Goal: Task Accomplishment & Management: Complete application form

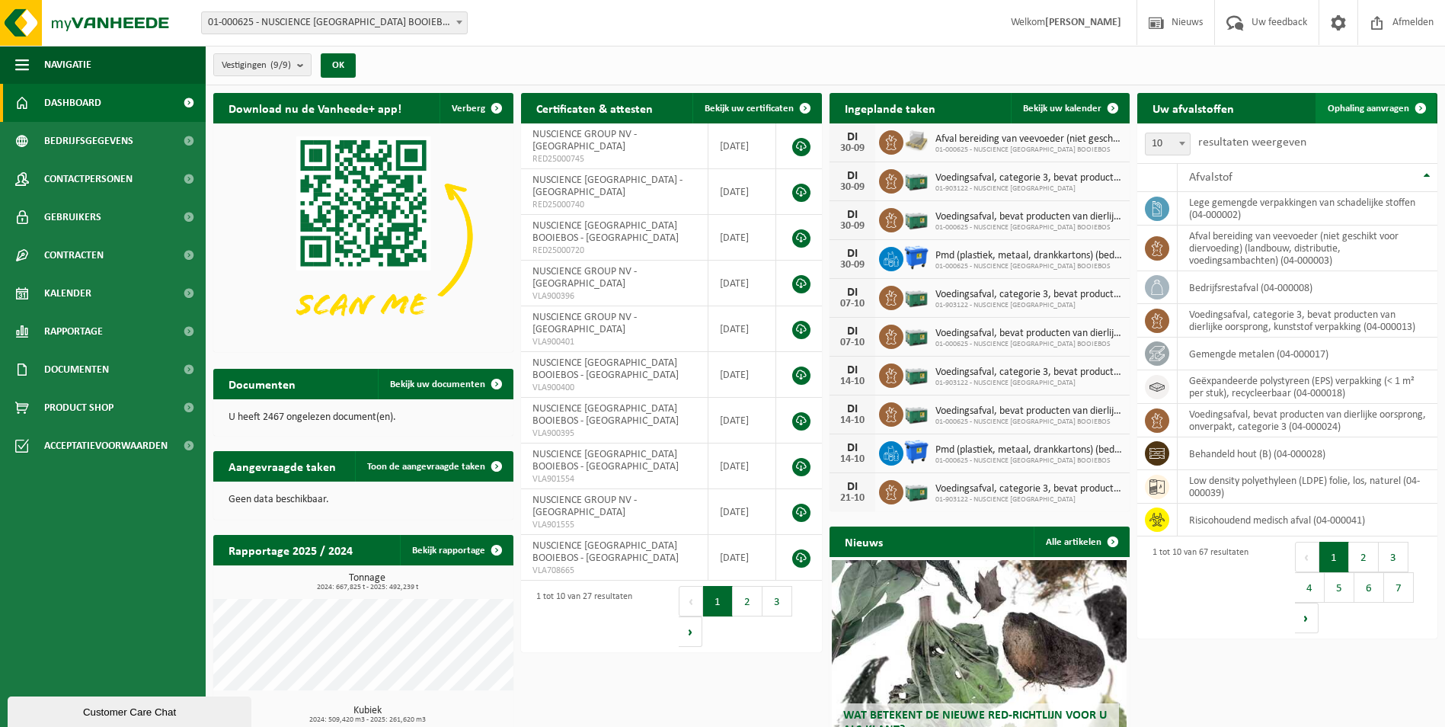
click at [1389, 107] on span "Ophaling aanvragen" at bounding box center [1369, 109] width 82 height 10
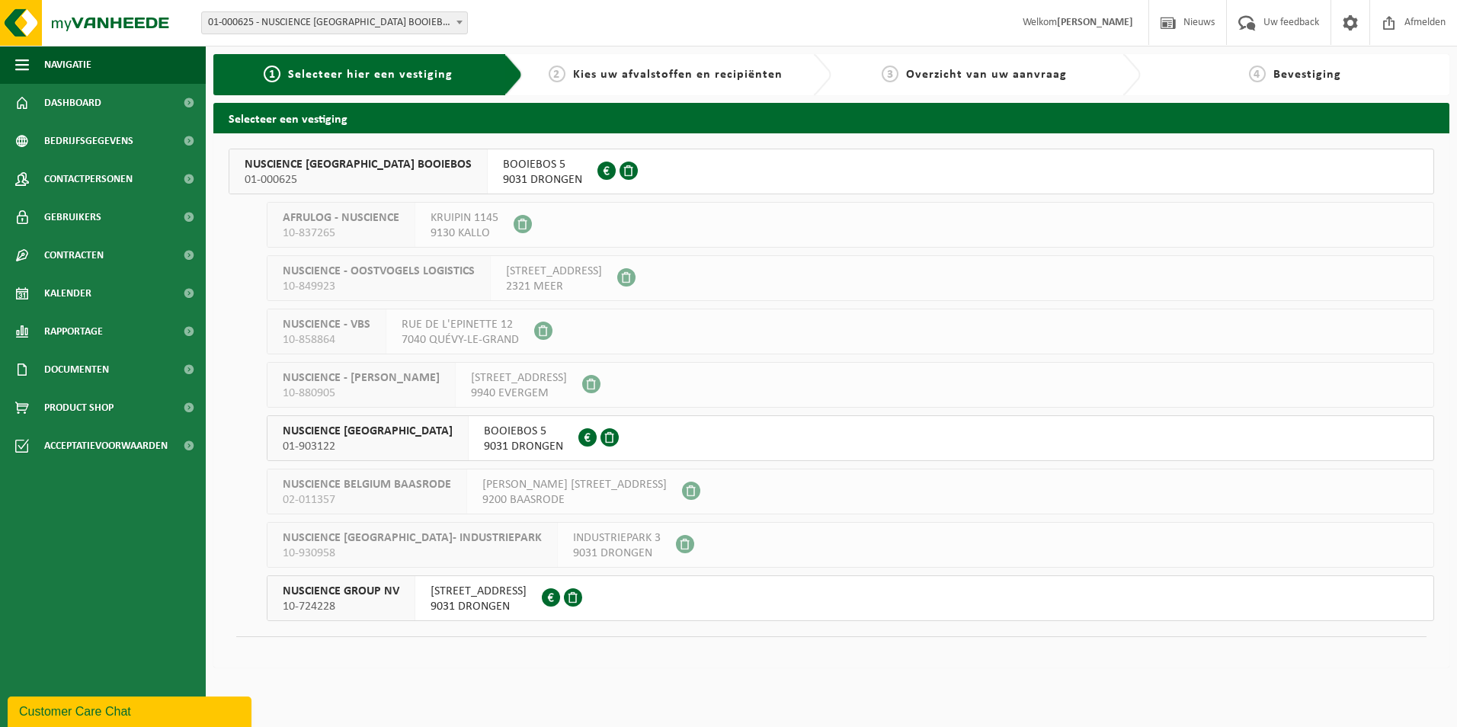
click at [358, 433] on span "NUSCIENCE [GEOGRAPHIC_DATA]" at bounding box center [368, 431] width 170 height 15
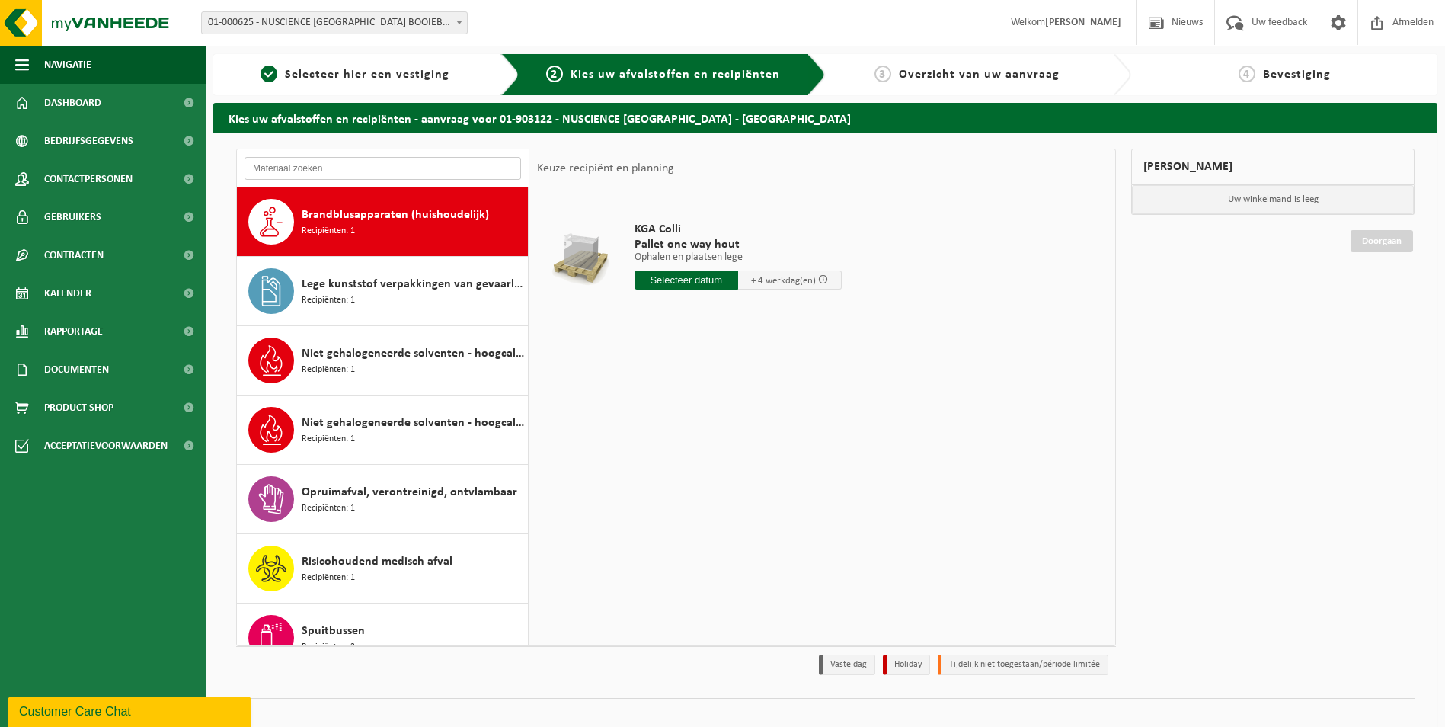
click at [361, 176] on input "text" at bounding box center [383, 168] width 277 height 23
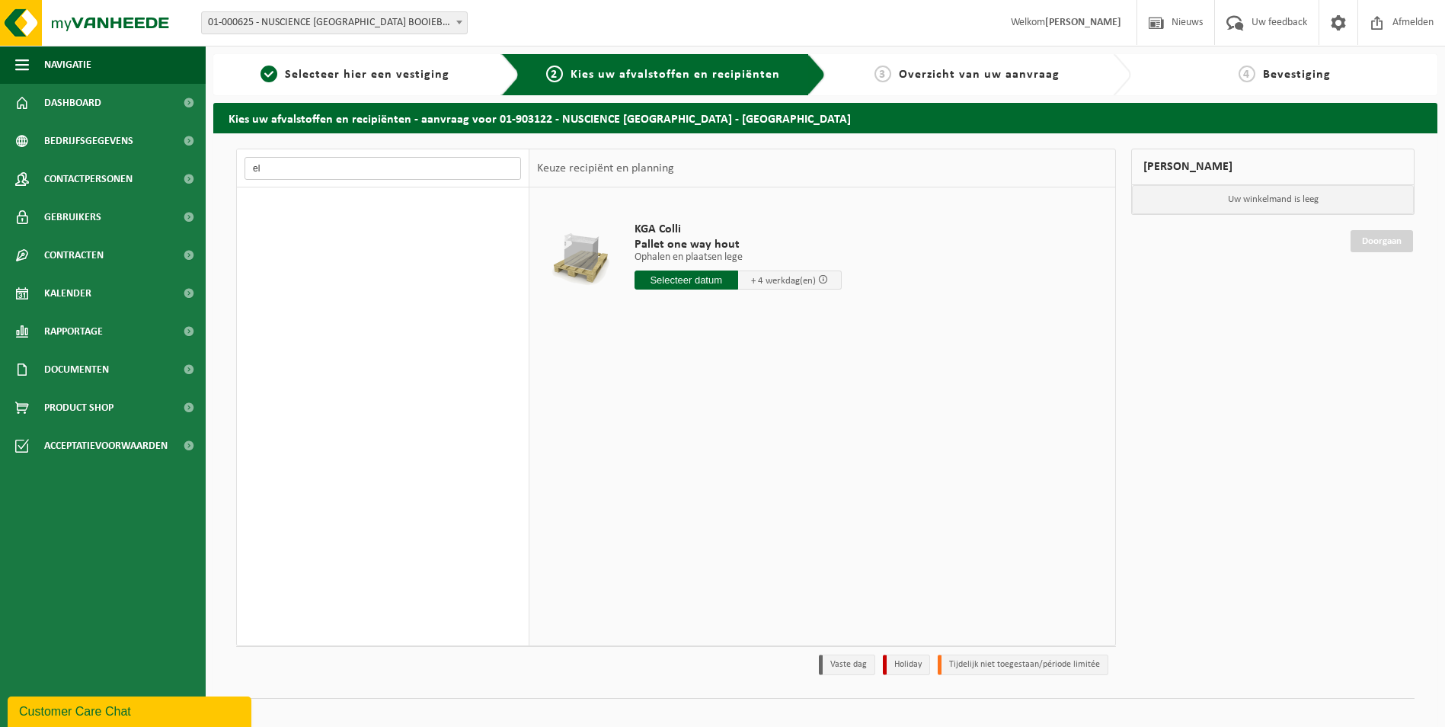
type input "e"
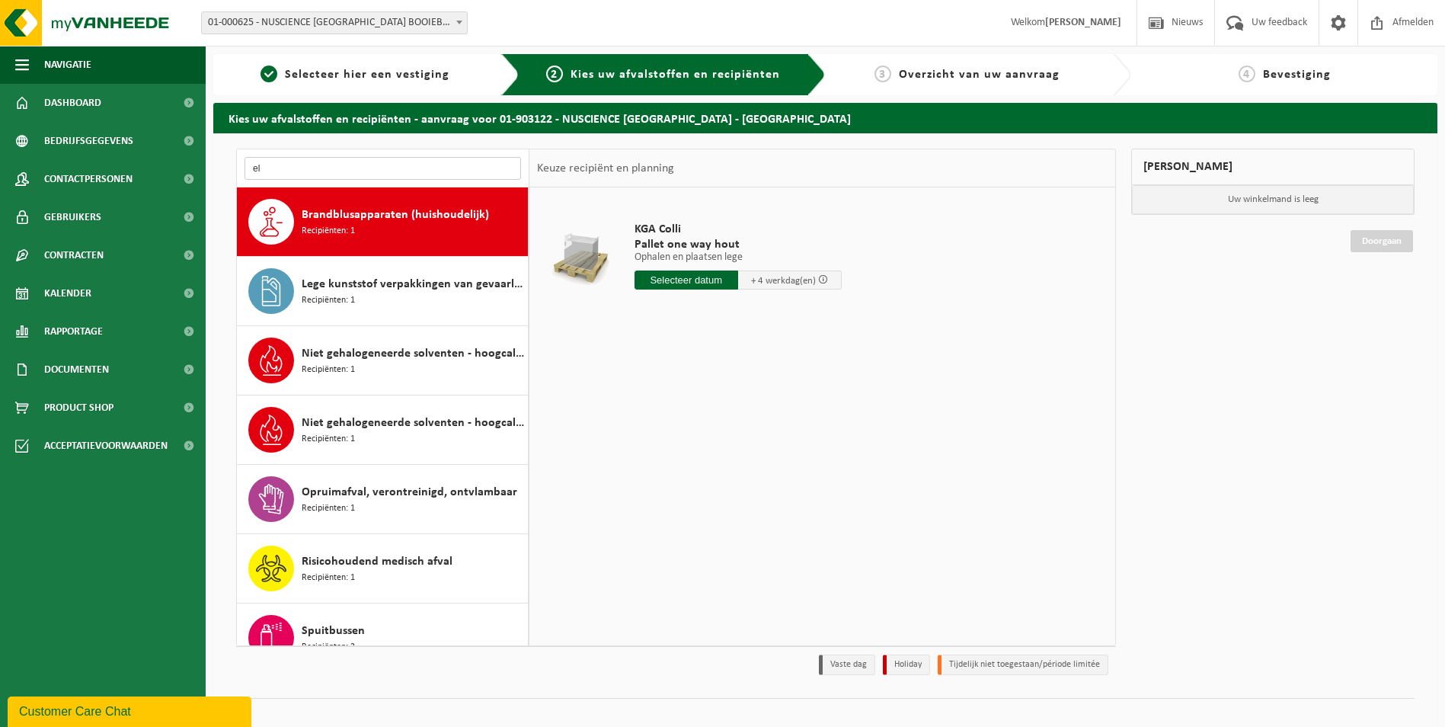
type input "e"
type input "h"
click at [335, 26] on span "01-000625 - NUSCIENCE [GEOGRAPHIC_DATA] BOOIEBOS - [GEOGRAPHIC_DATA]" at bounding box center [334, 22] width 265 height 21
click at [357, 169] on input "text" at bounding box center [383, 168] width 277 height 23
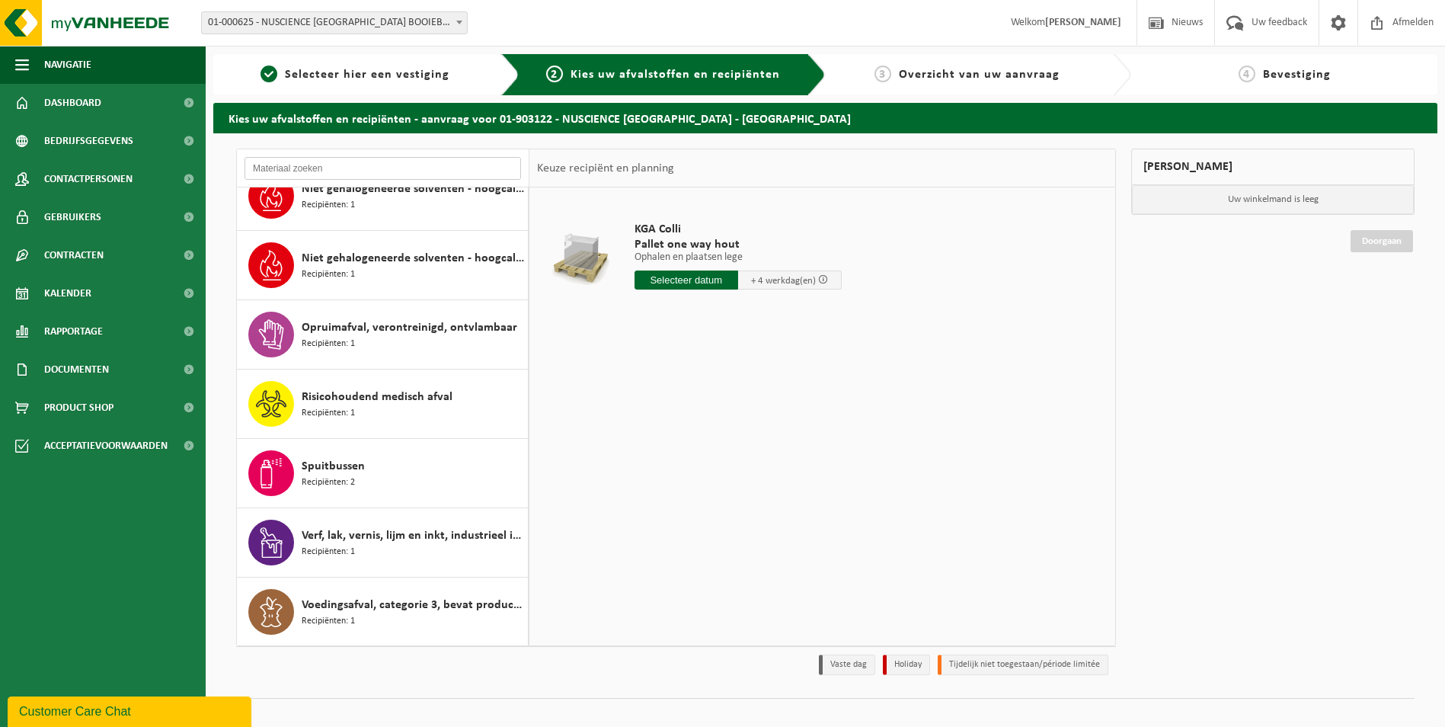
scroll to position [165, 0]
click at [345, 59] on div "1 Selecteer hier een vestiging" at bounding box center [366, 74] width 306 height 41
click at [328, 77] on span "Selecteer hier een vestiging" at bounding box center [367, 75] width 165 height 12
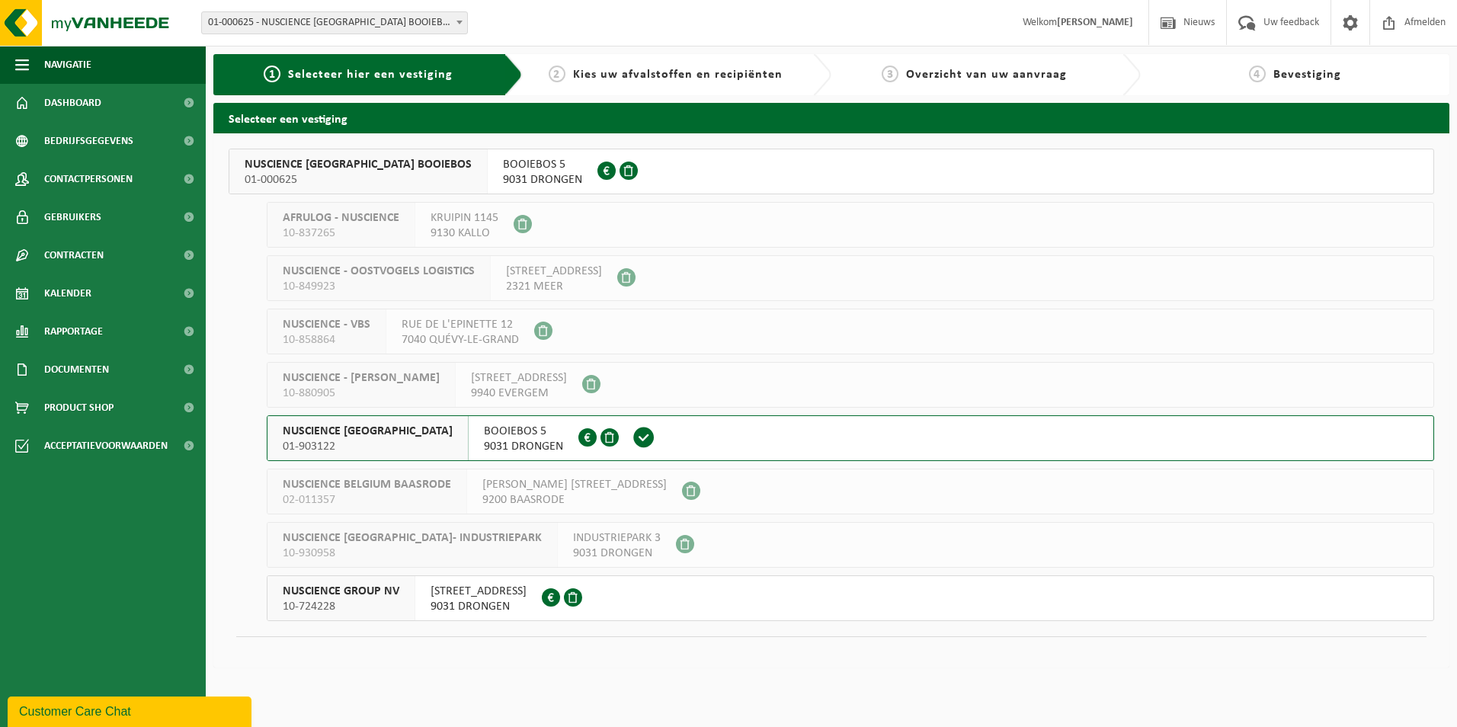
click at [488, 156] on div "BOOIEBOS 5 9031 DRONGEN 0412.718.370" at bounding box center [543, 171] width 110 height 44
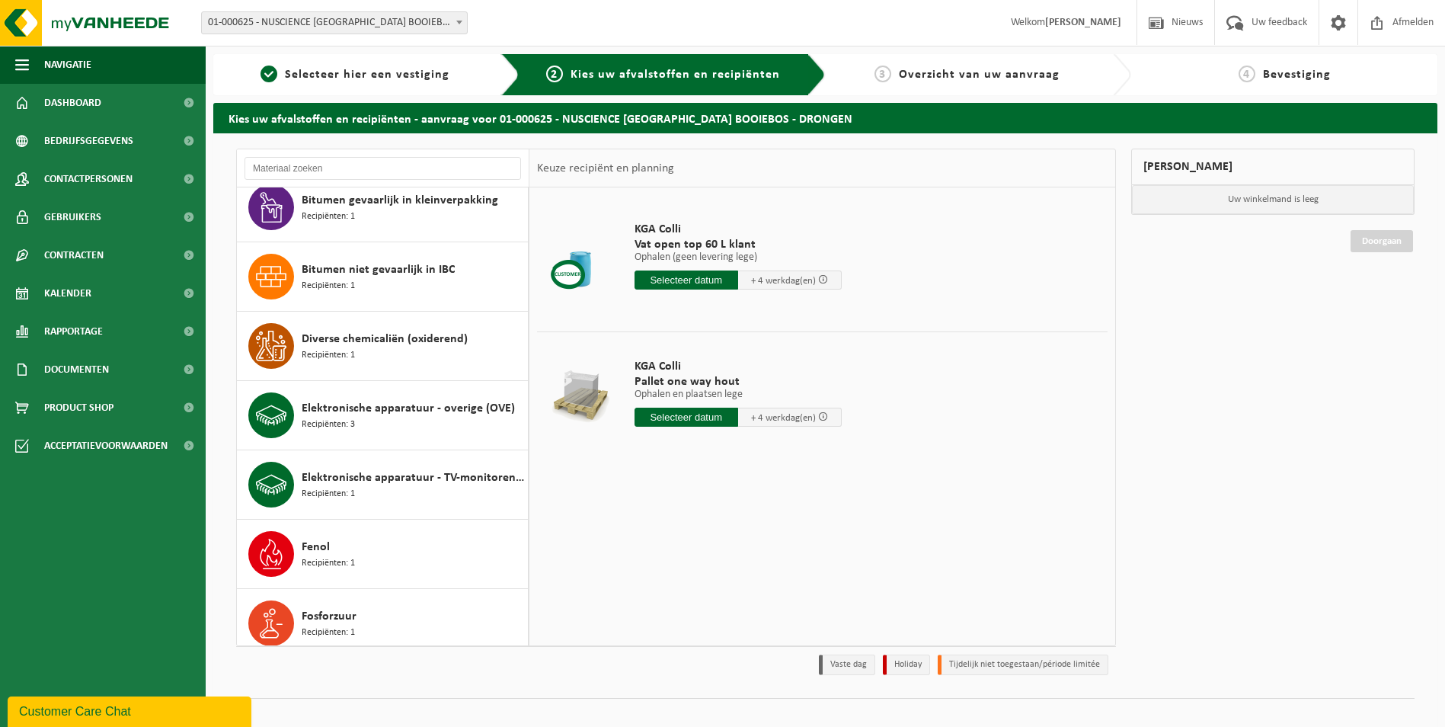
scroll to position [526, 0]
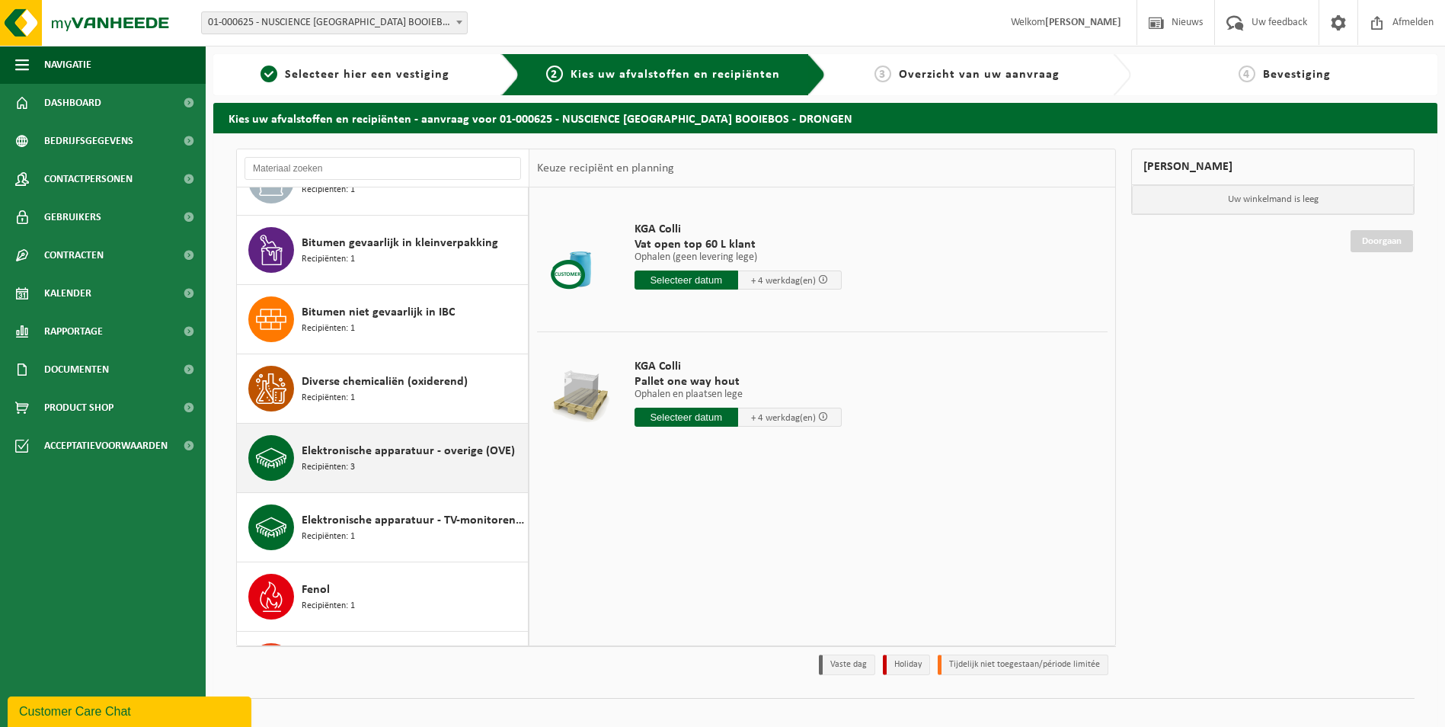
click at [320, 458] on span "Elektronische apparatuur - overige (OVE)" at bounding box center [408, 451] width 213 height 18
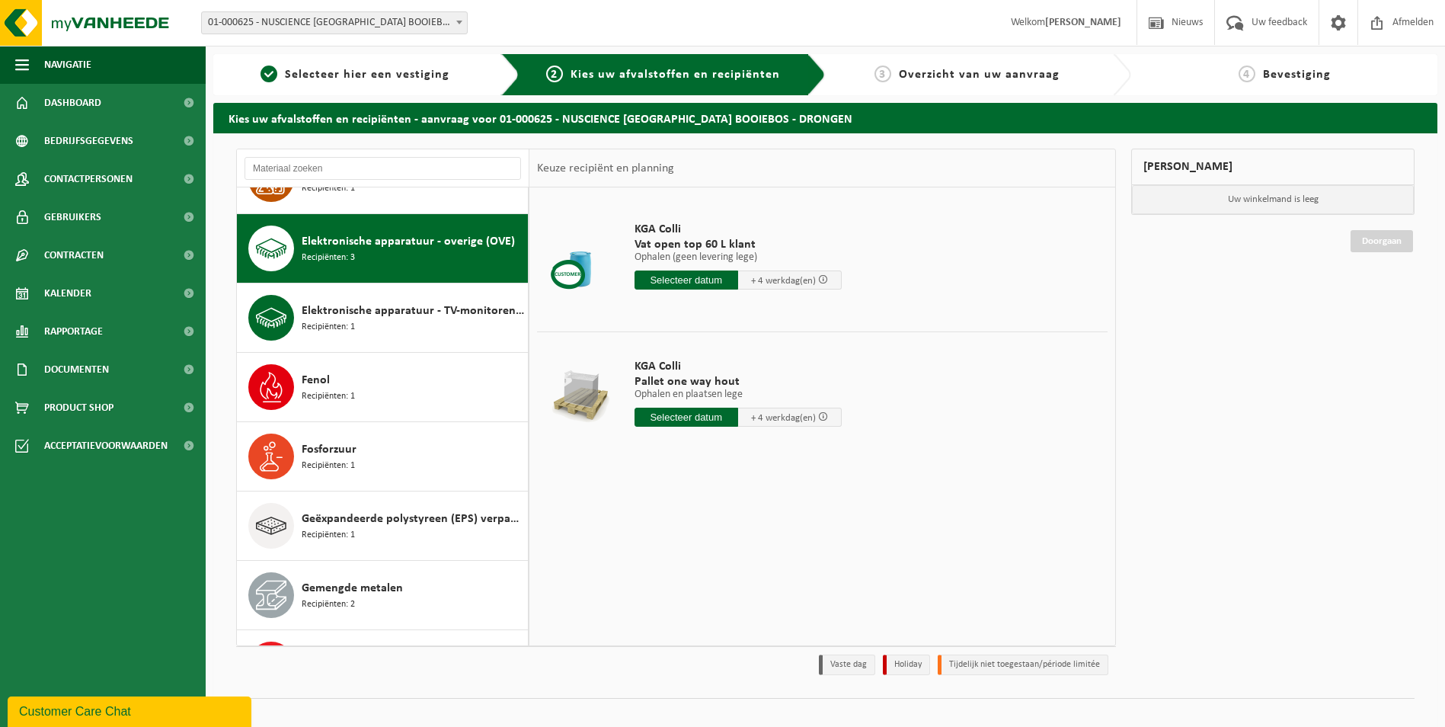
scroll to position [763, 0]
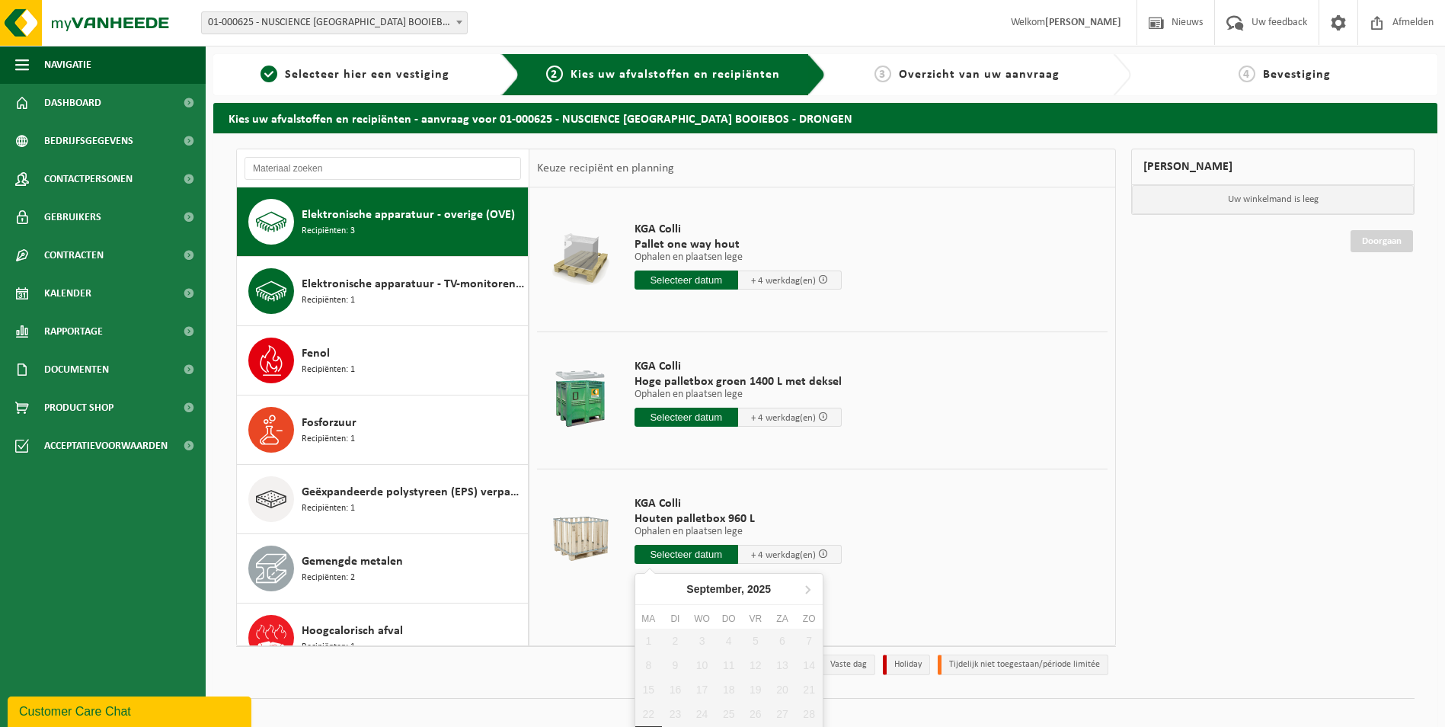
click at [665, 560] on input "text" at bounding box center [687, 554] width 104 height 19
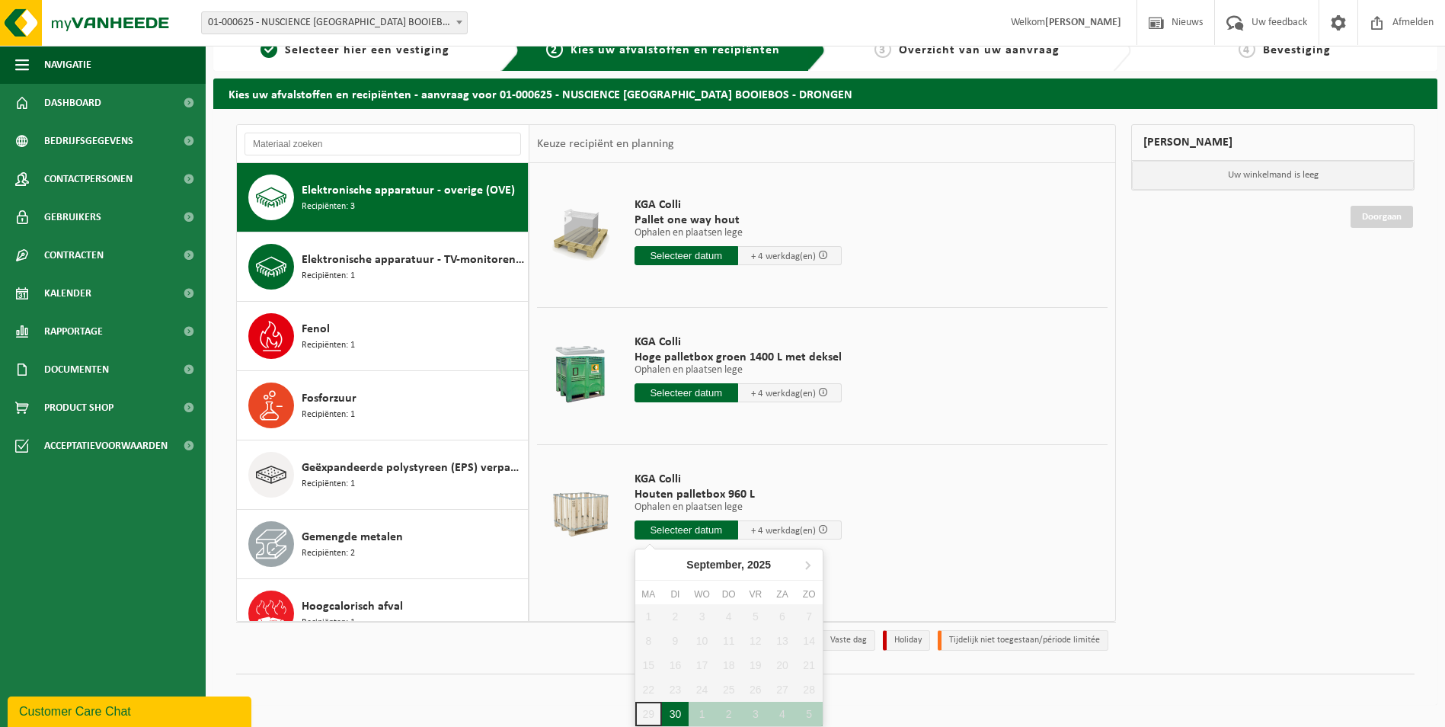
click at [669, 711] on div "30" at bounding box center [675, 714] width 27 height 24
type input "Van 2025-09-30"
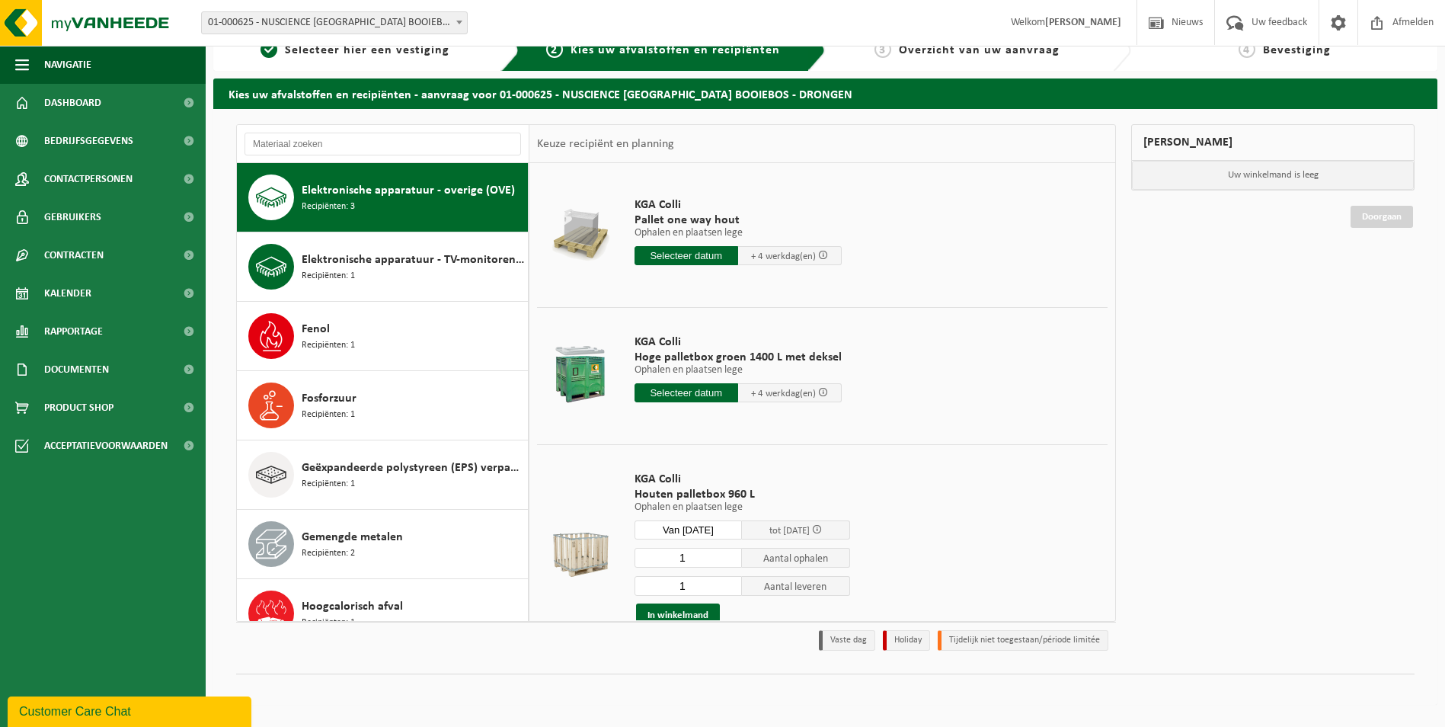
scroll to position [18, 0]
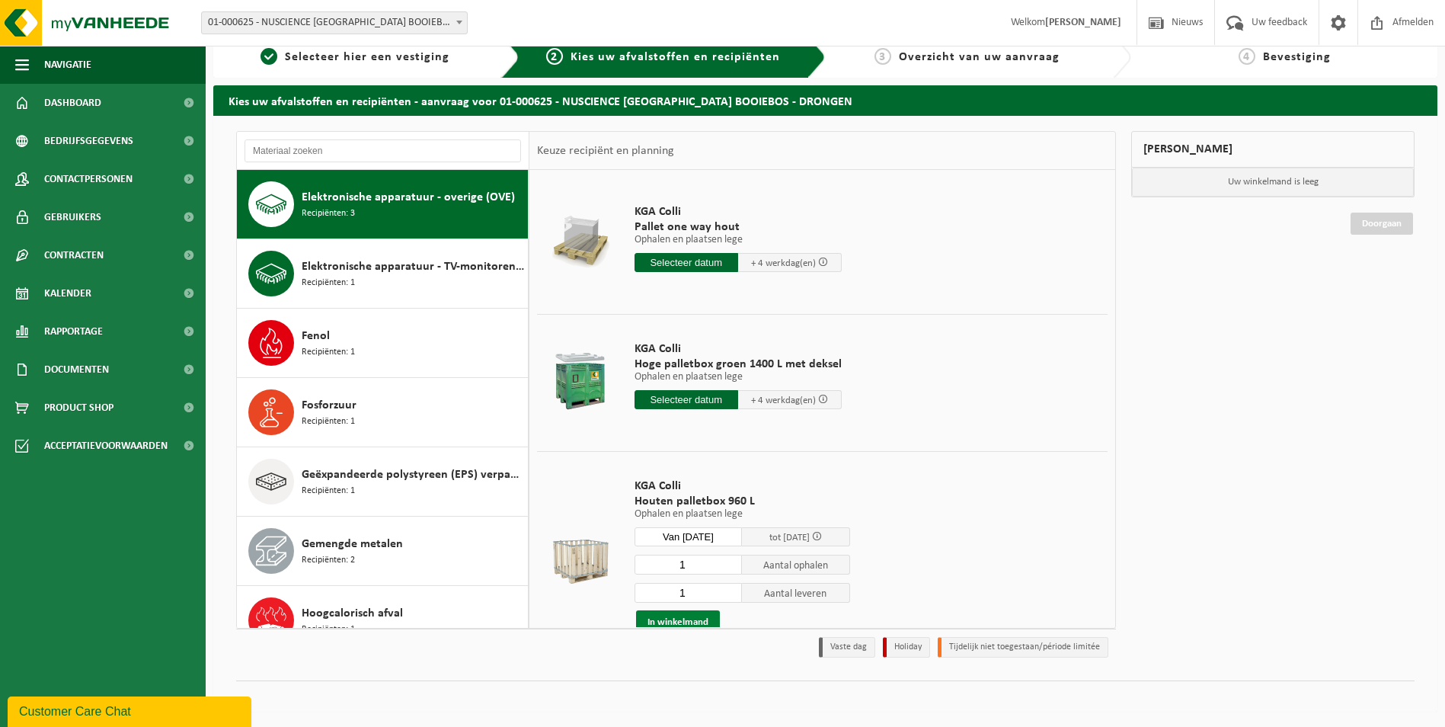
click at [688, 620] on button "In winkelmand" at bounding box center [678, 622] width 84 height 24
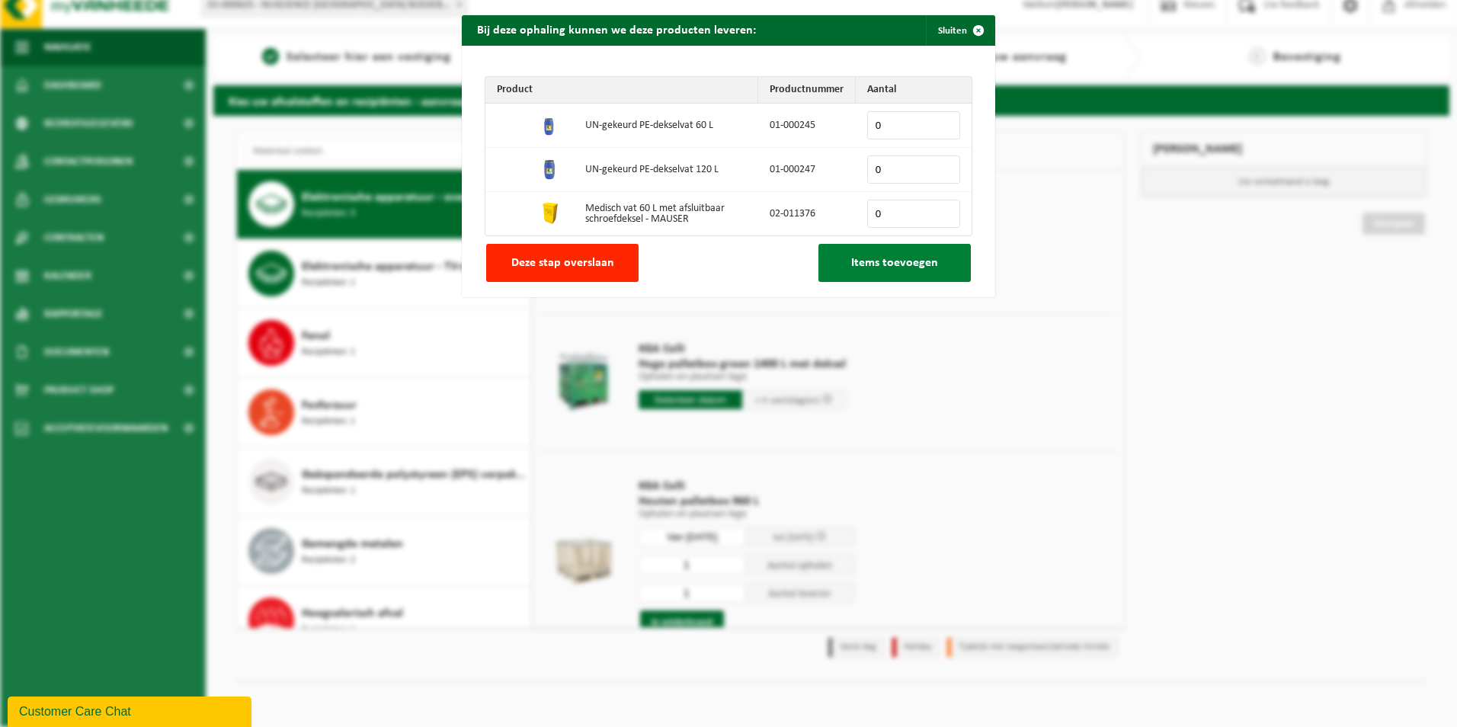
click at [872, 260] on span "Items toevoegen" at bounding box center [894, 263] width 87 height 12
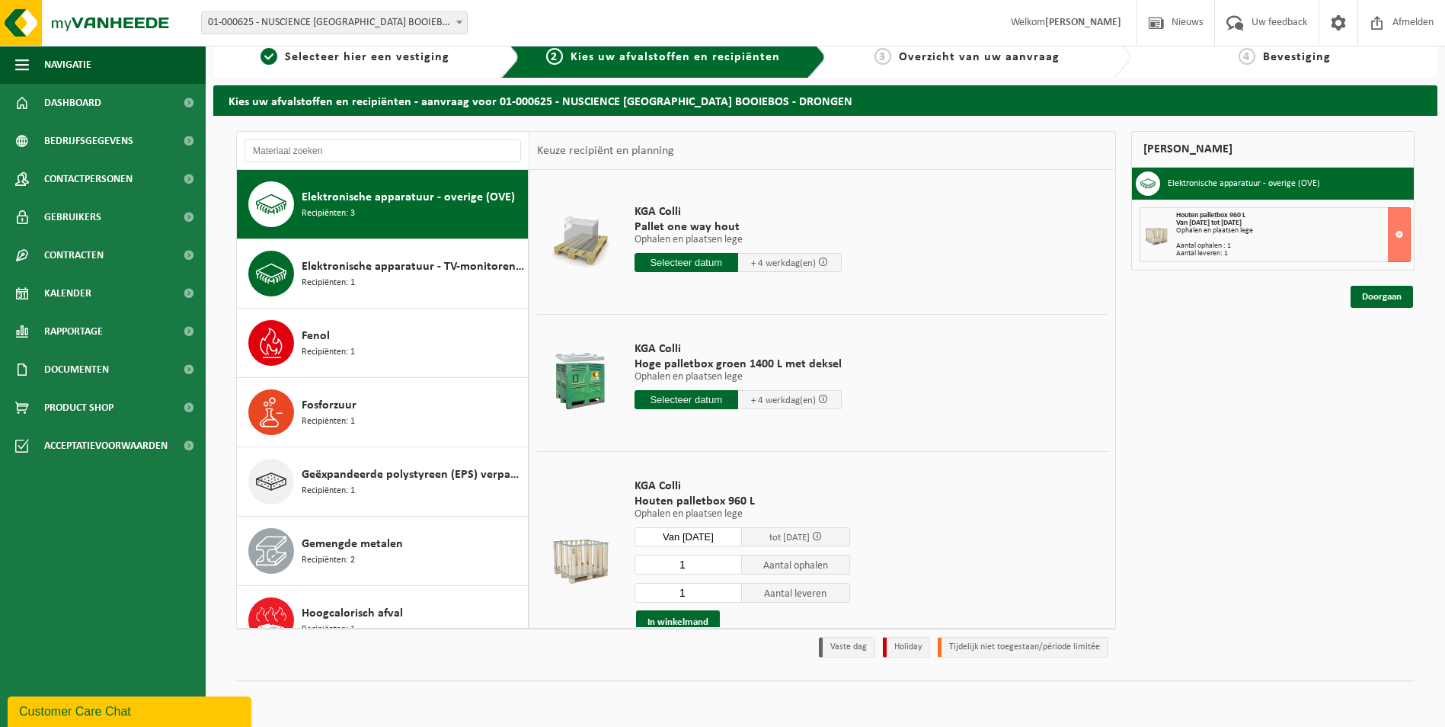
click at [677, 261] on input "text" at bounding box center [687, 262] width 104 height 19
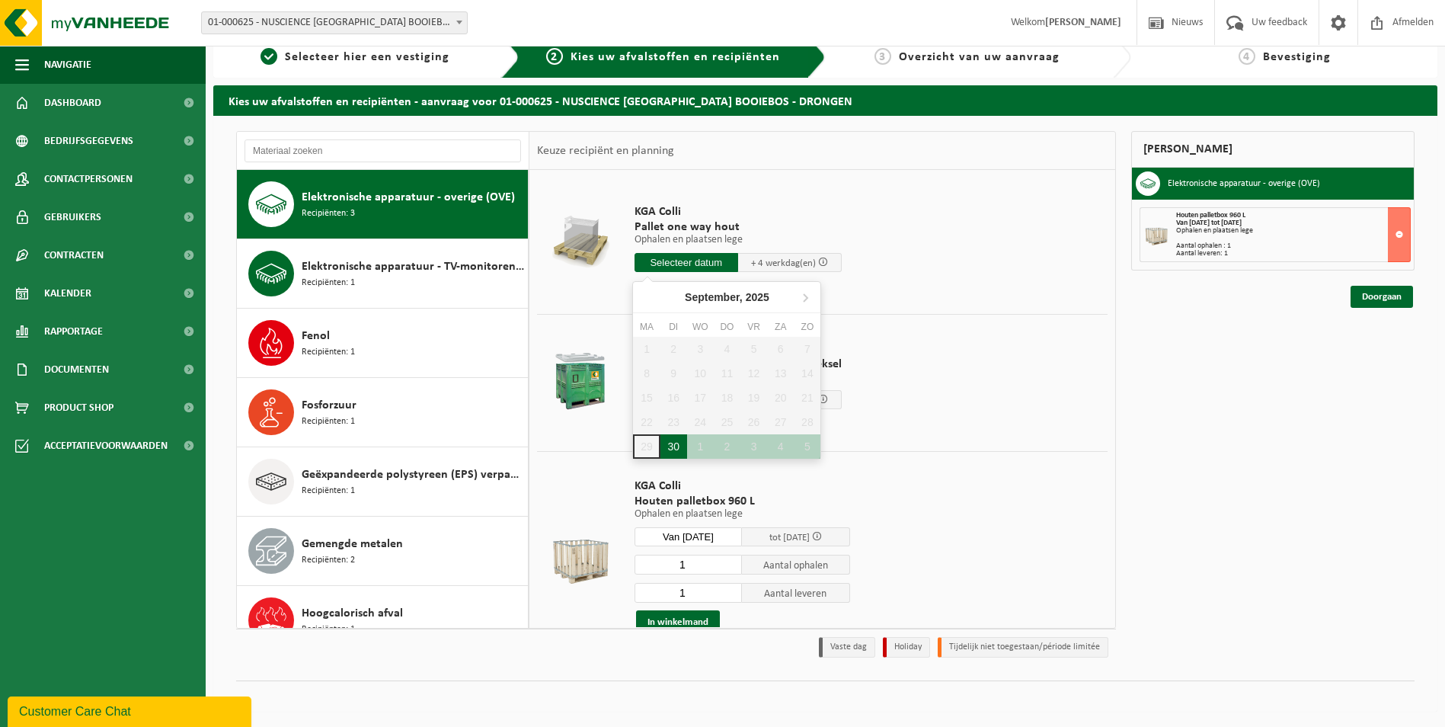
click at [667, 449] on div "30" at bounding box center [673, 446] width 27 height 24
type input "Van 2025-09-30"
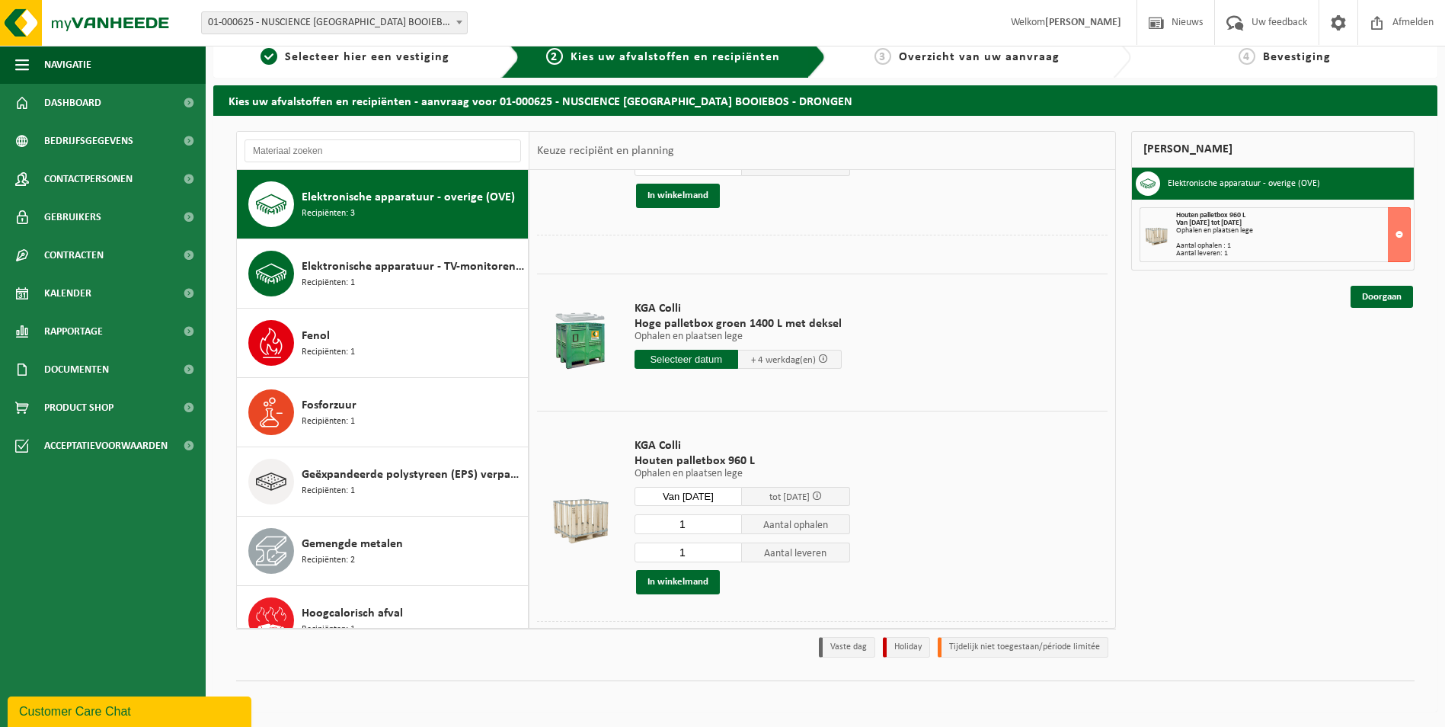
scroll to position [0, 0]
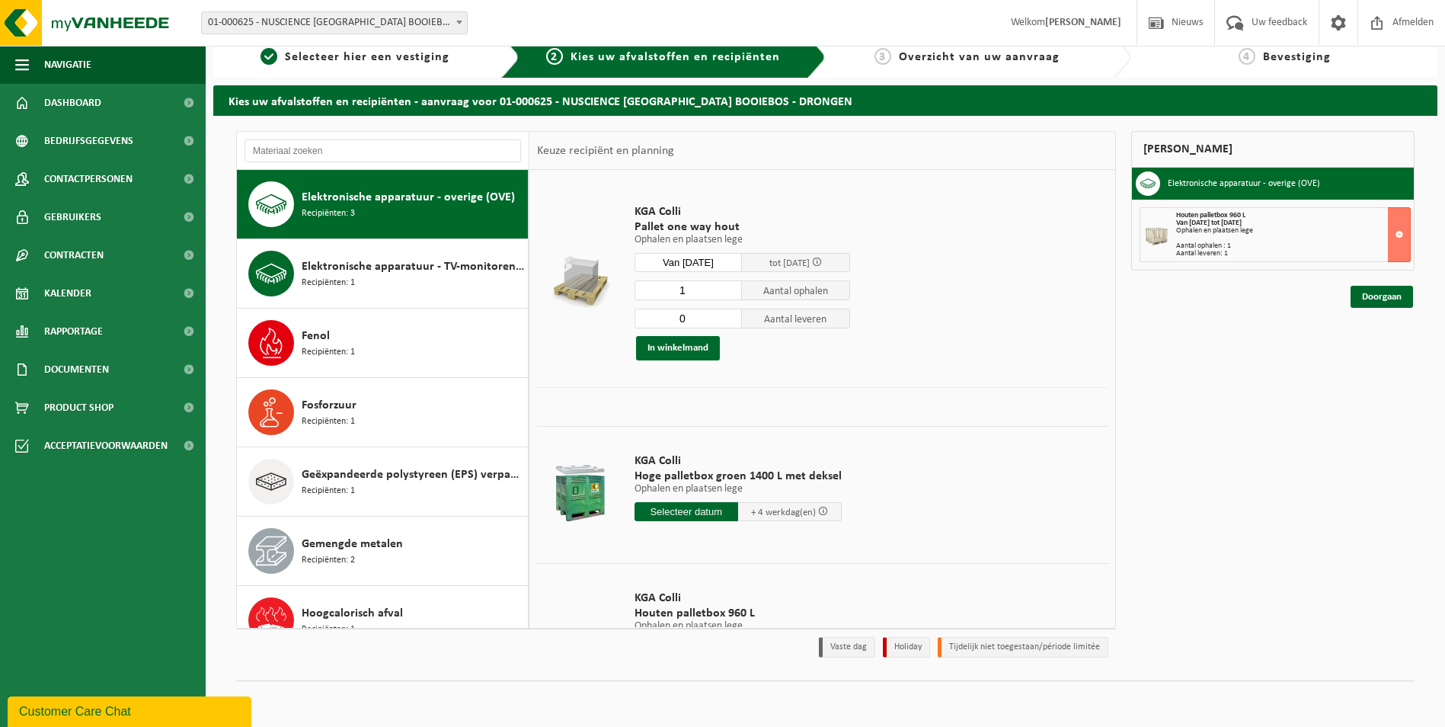
type input "0"
click at [728, 322] on input "0" at bounding box center [689, 319] width 108 height 20
click at [689, 348] on button "In winkelmand" at bounding box center [678, 348] width 84 height 24
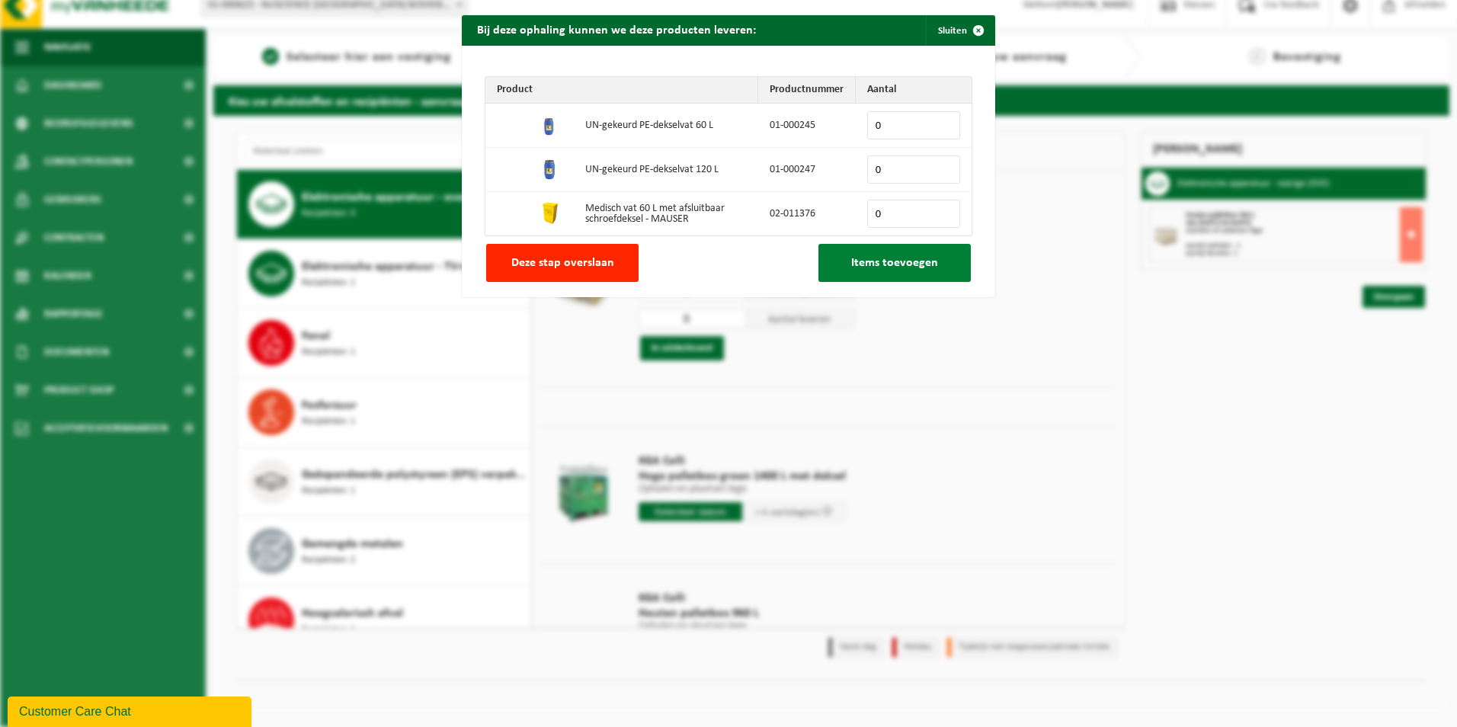
click at [851, 264] on span "Items toevoegen" at bounding box center [894, 263] width 87 height 12
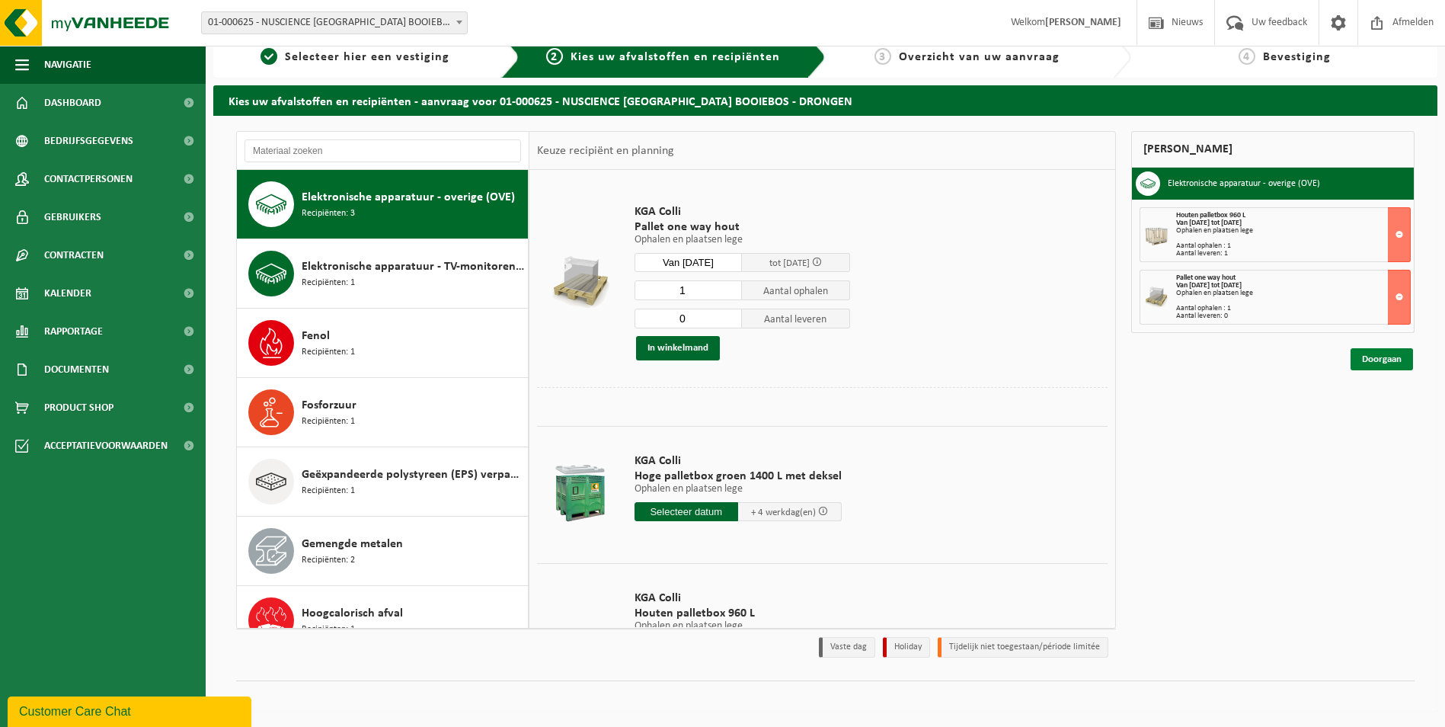
click at [1383, 360] on link "Doorgaan" at bounding box center [1382, 359] width 62 height 22
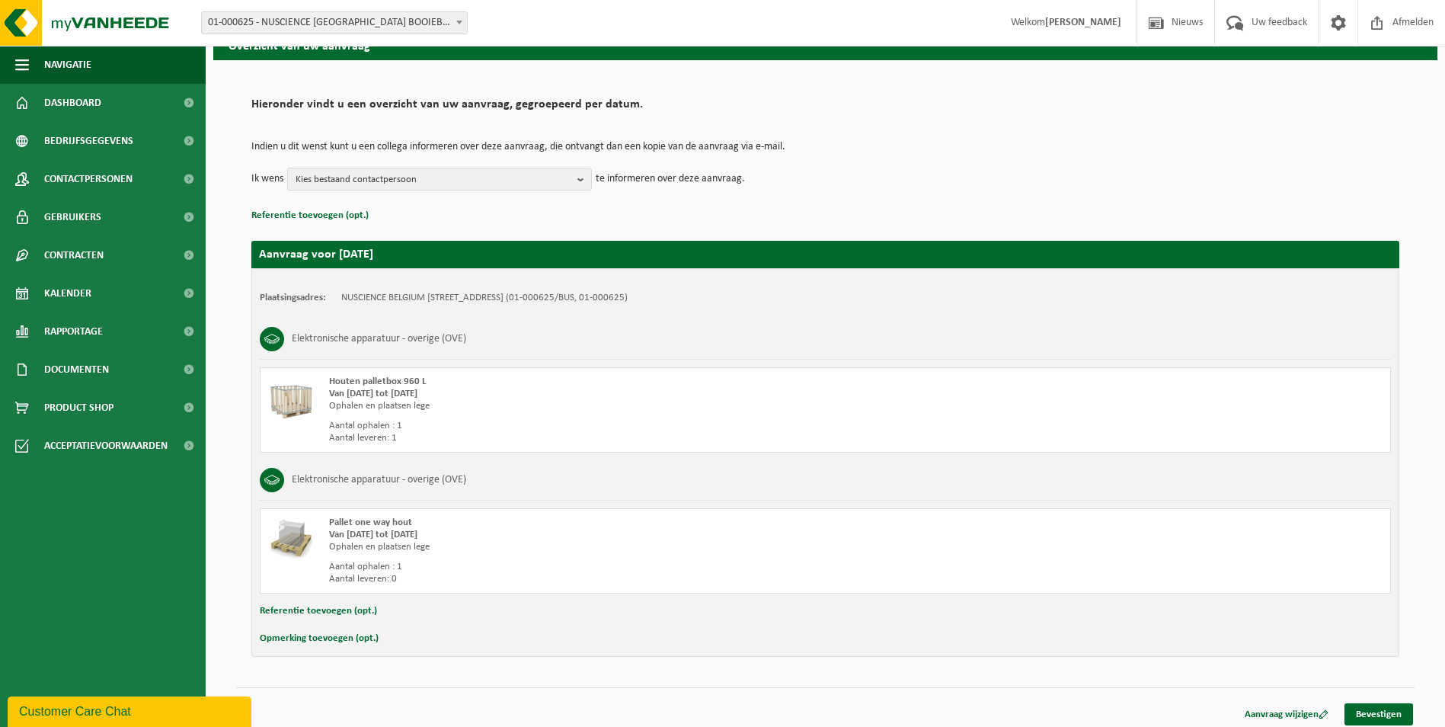
scroll to position [80, 0]
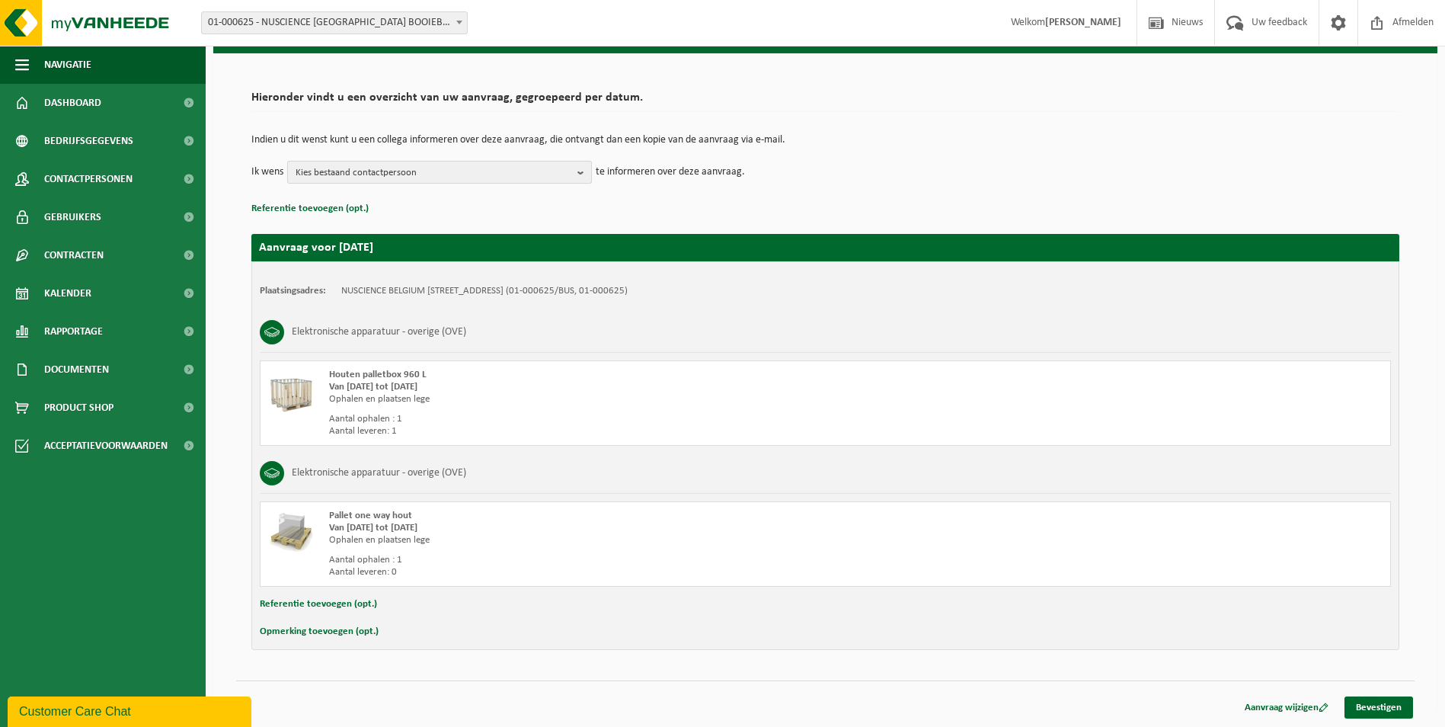
click at [458, 175] on span "Kies bestaand contactpersoon" at bounding box center [434, 172] width 276 height 23
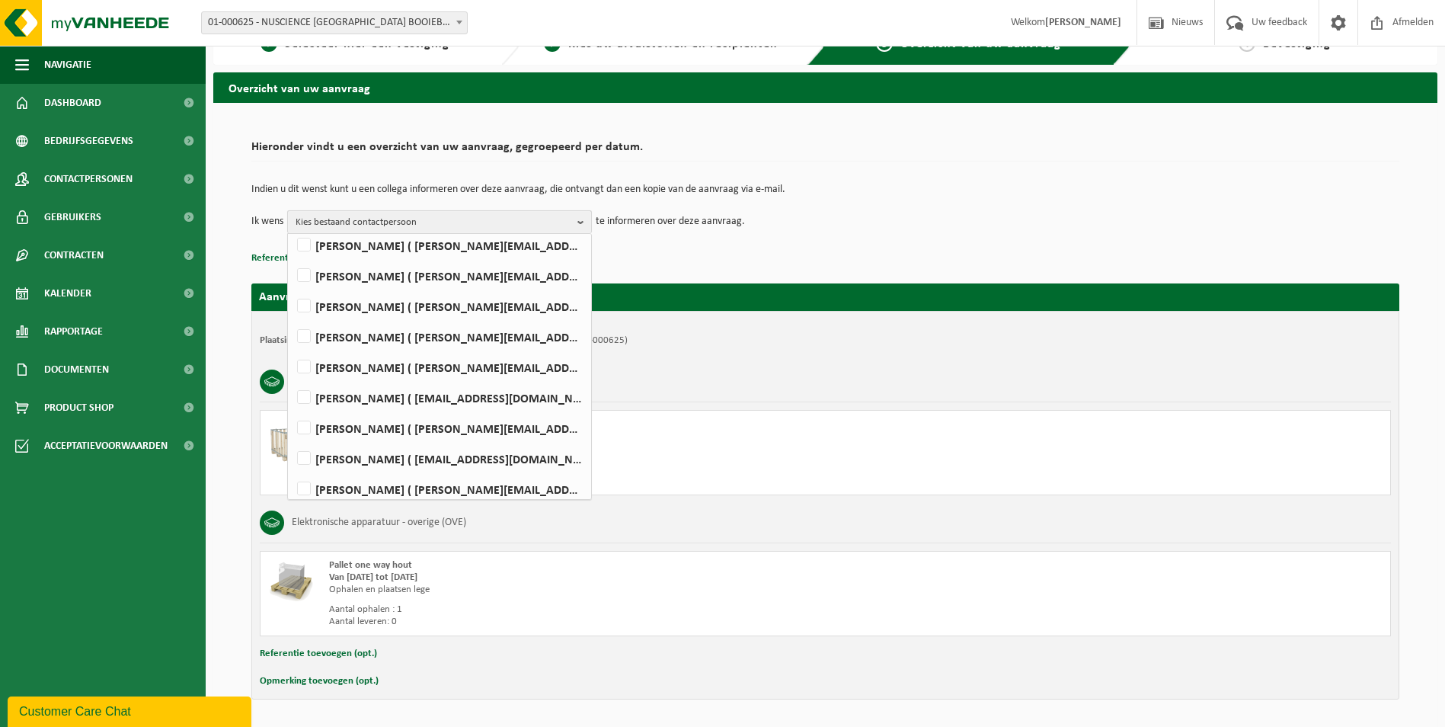
scroll to position [4, 0]
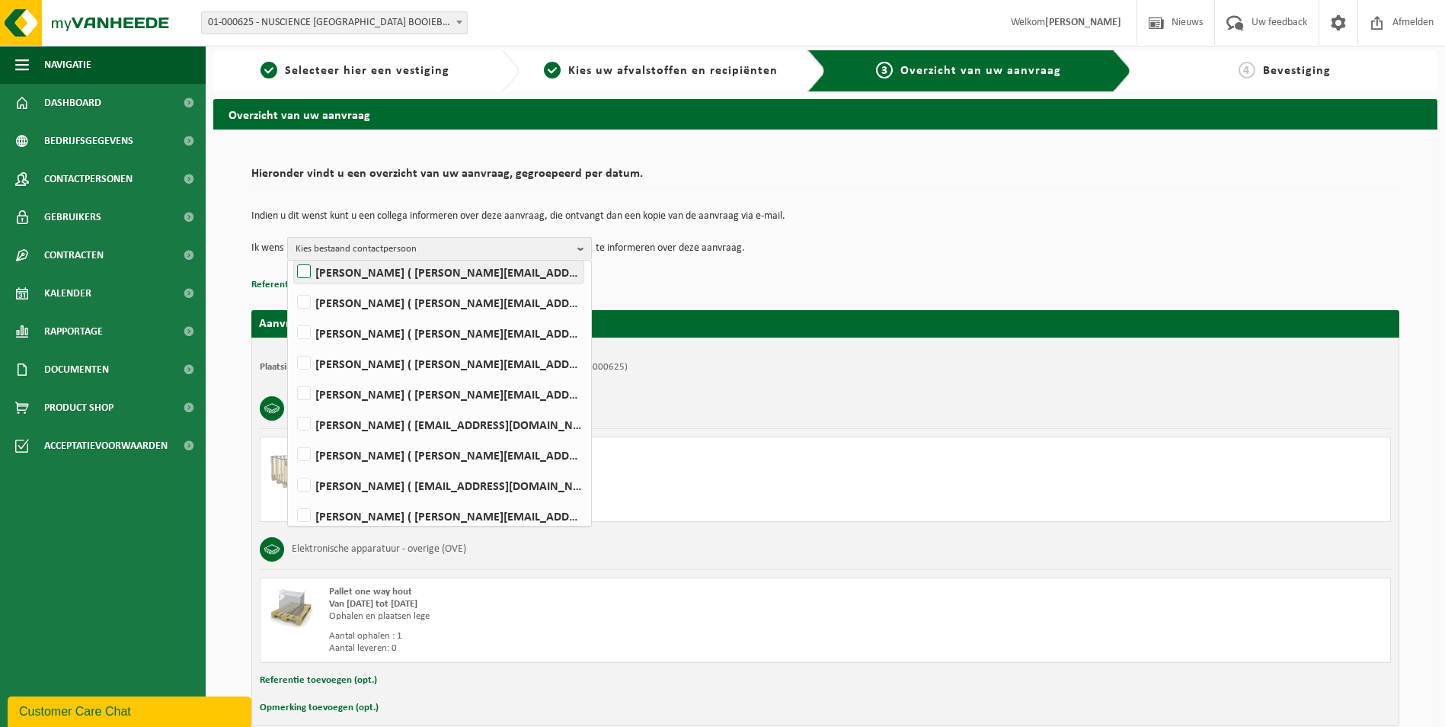
click at [350, 273] on label "Tom De Ruyck ( t.deruyck@agrifirm.com )" at bounding box center [438, 272] width 289 height 23
click at [292, 253] on input "Tom De Ruyck ( t.deruyck@agrifirm.com )" at bounding box center [291, 252] width 1 height 1
checkbox input "true"
click at [868, 249] on td "Ik wens Tom De Ruyck Alles selecteren Alles deselecteren INVOICING NUSCIENCE ( …" at bounding box center [825, 248] width 1148 height 23
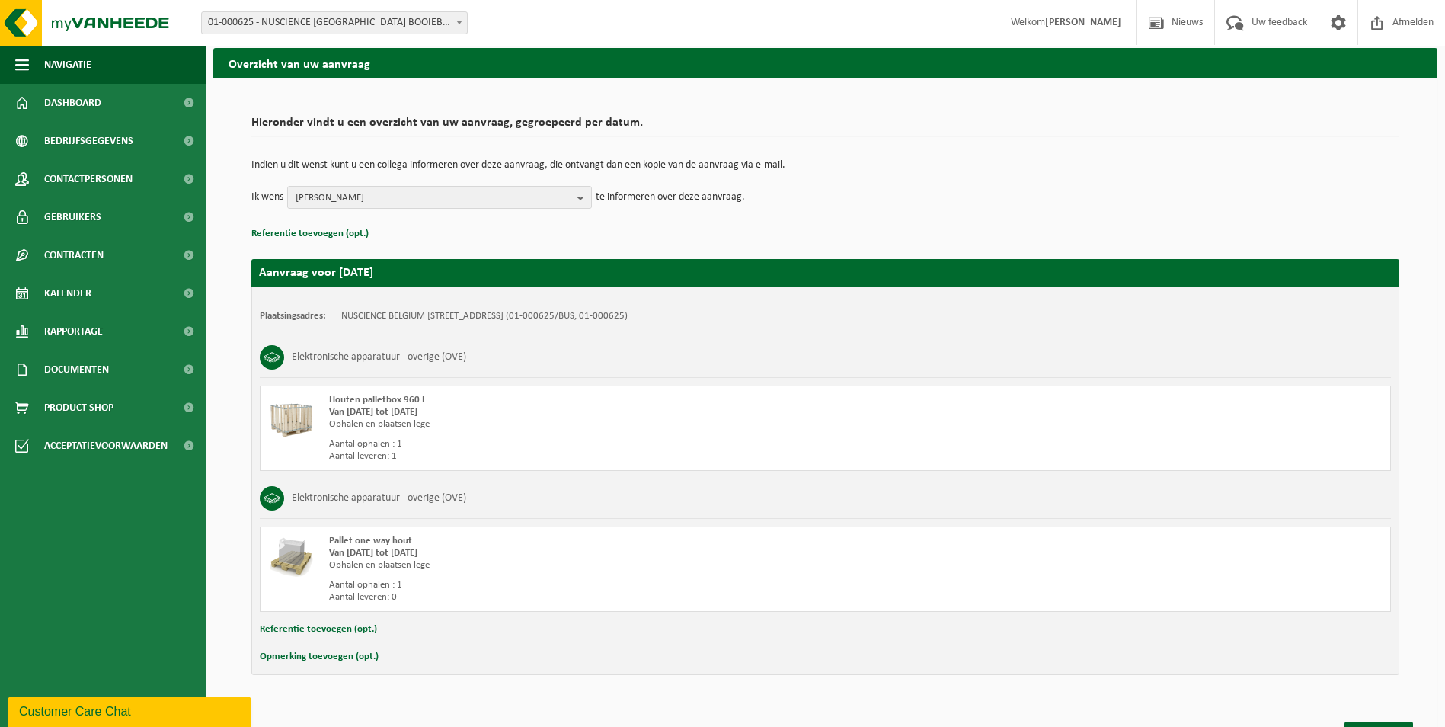
scroll to position [80, 0]
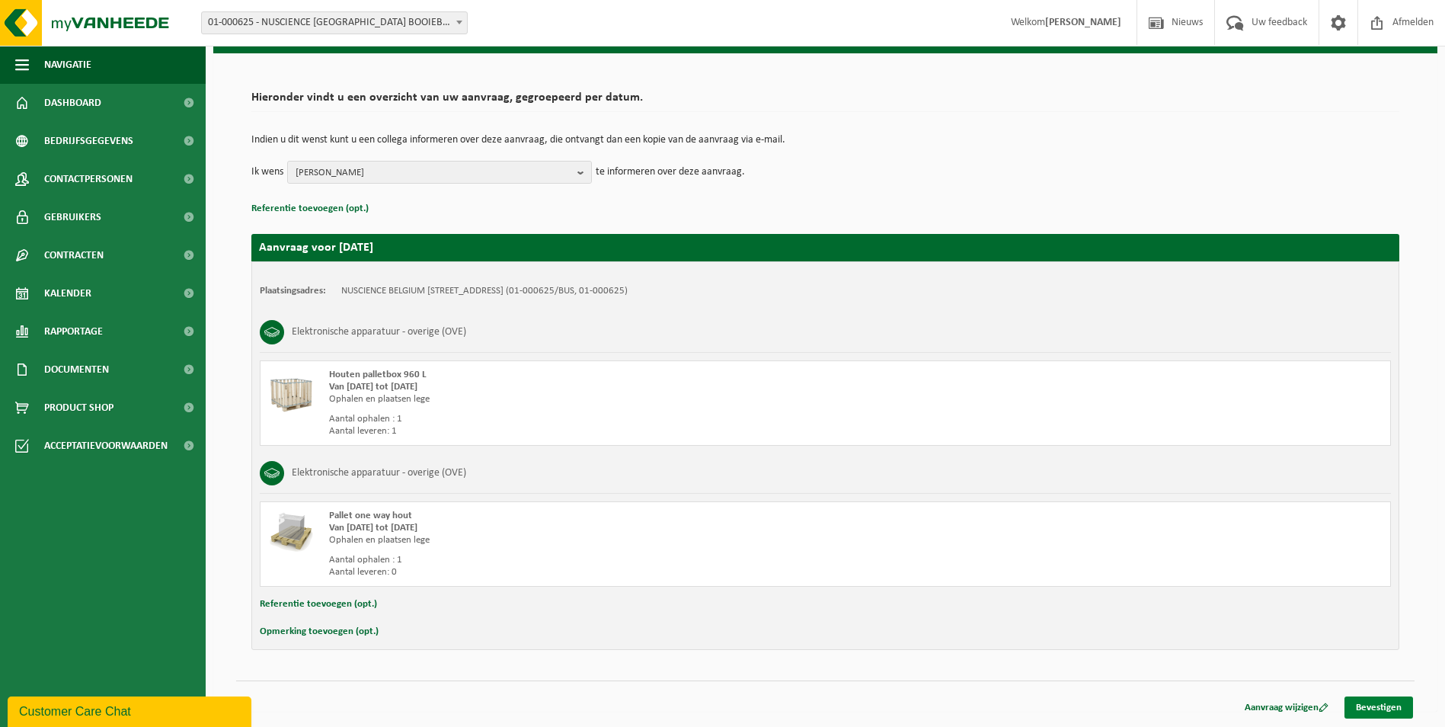
click at [1369, 708] on link "Bevestigen" at bounding box center [1379, 707] width 69 height 22
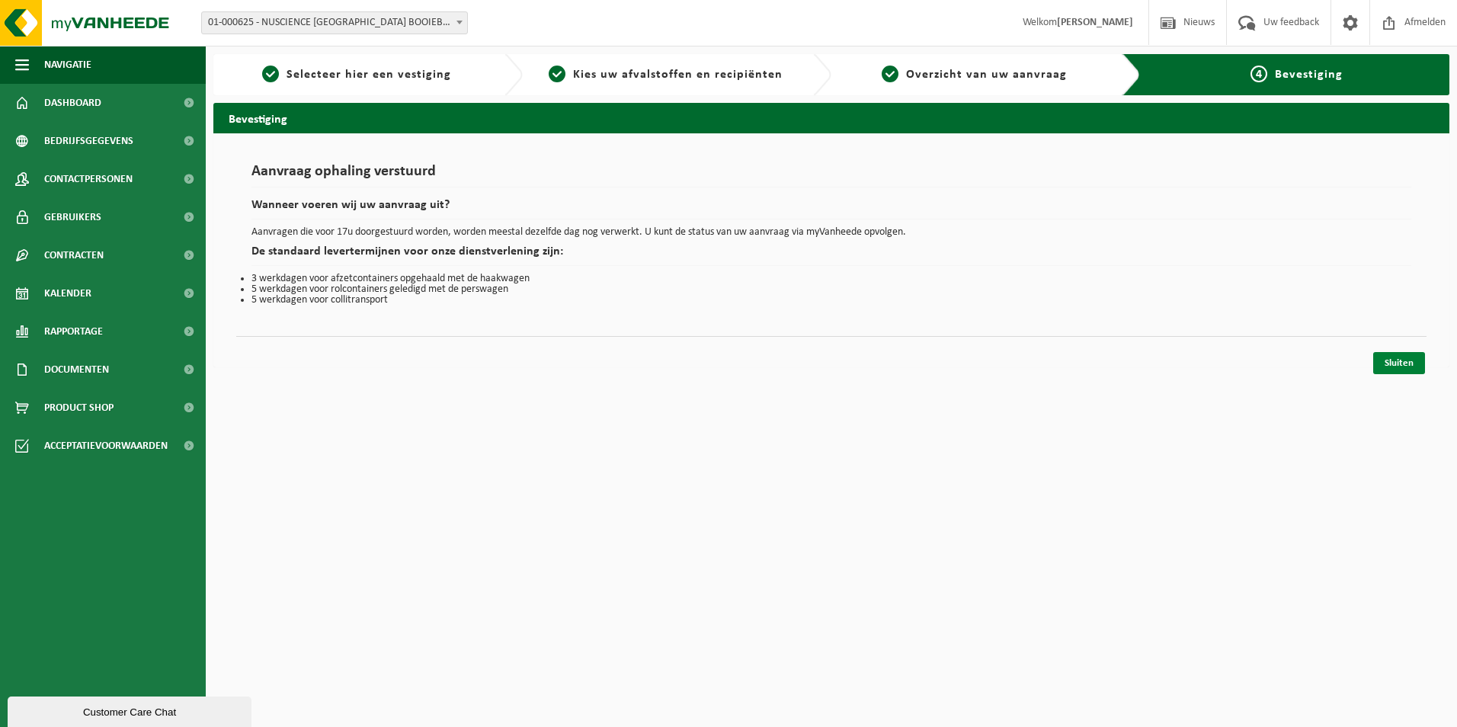
click at [1396, 365] on link "Sluiten" at bounding box center [1399, 363] width 52 height 22
